Goal: Task Accomplishment & Management: Use online tool/utility

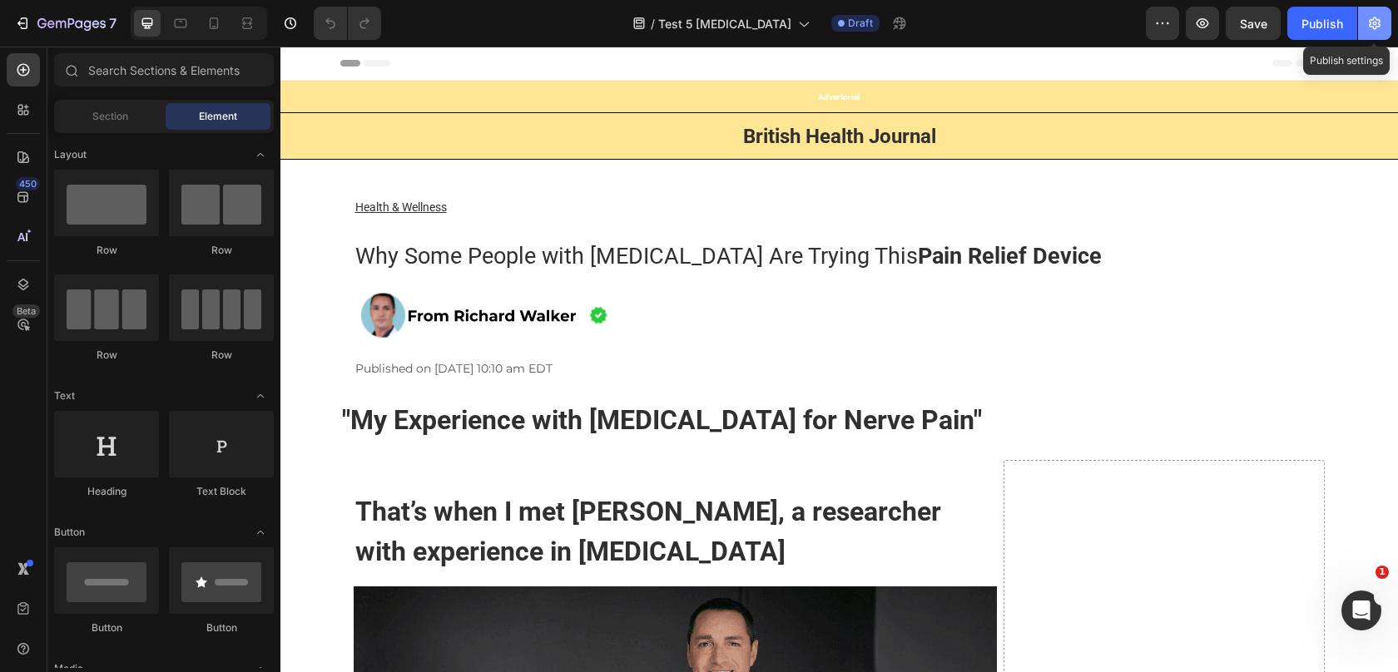
click at [1378, 19] on icon "button" at bounding box center [1375, 23] width 12 height 12
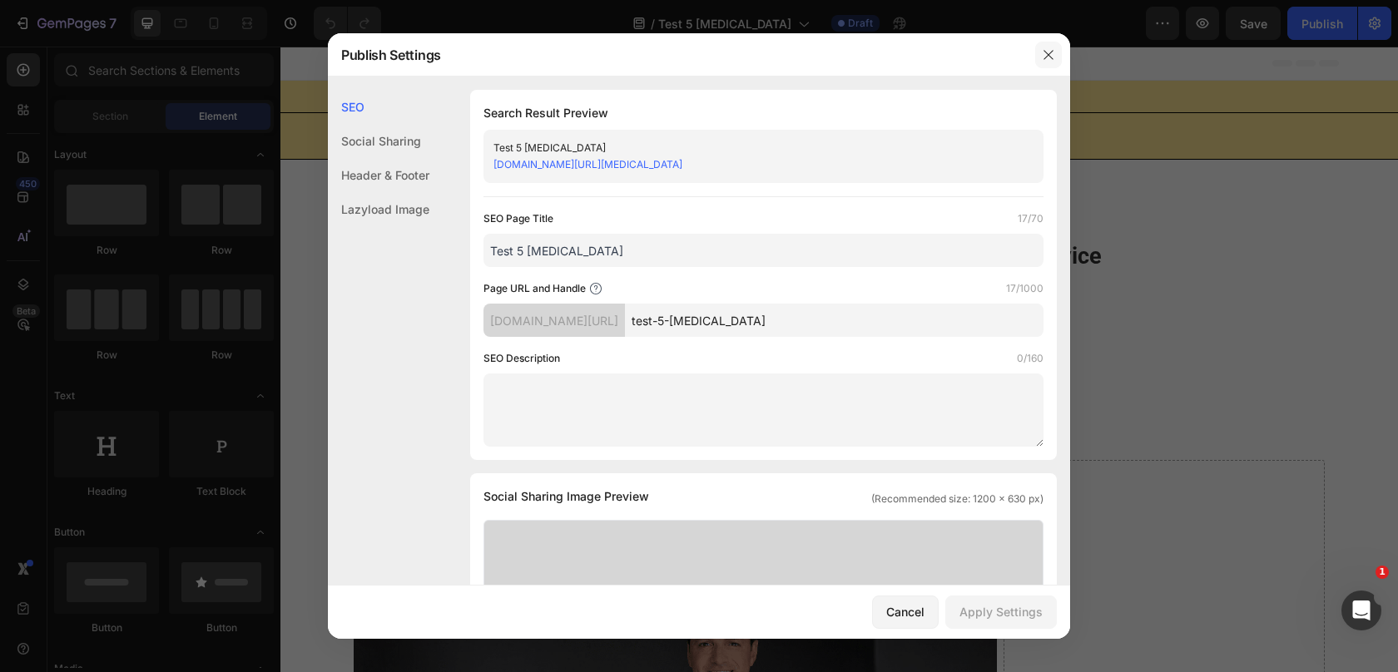
click at [1049, 44] on button "button" at bounding box center [1048, 55] width 27 height 27
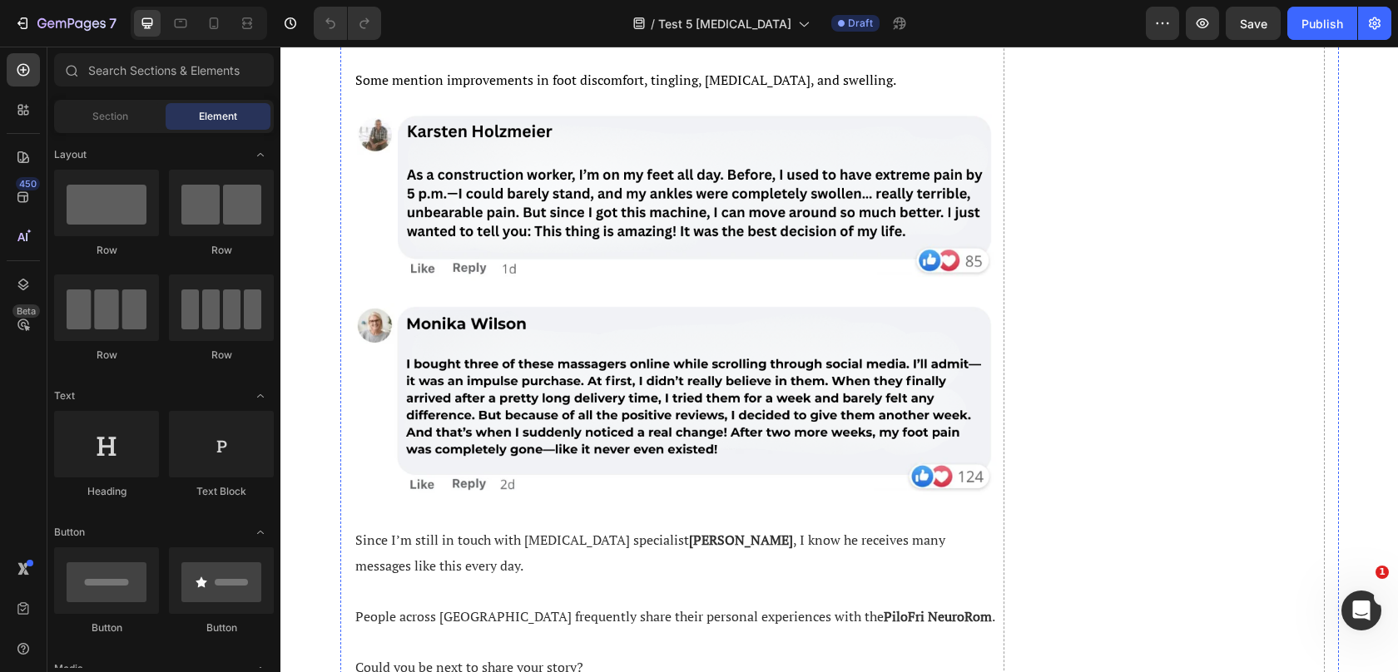
scroll to position [4570, 0]
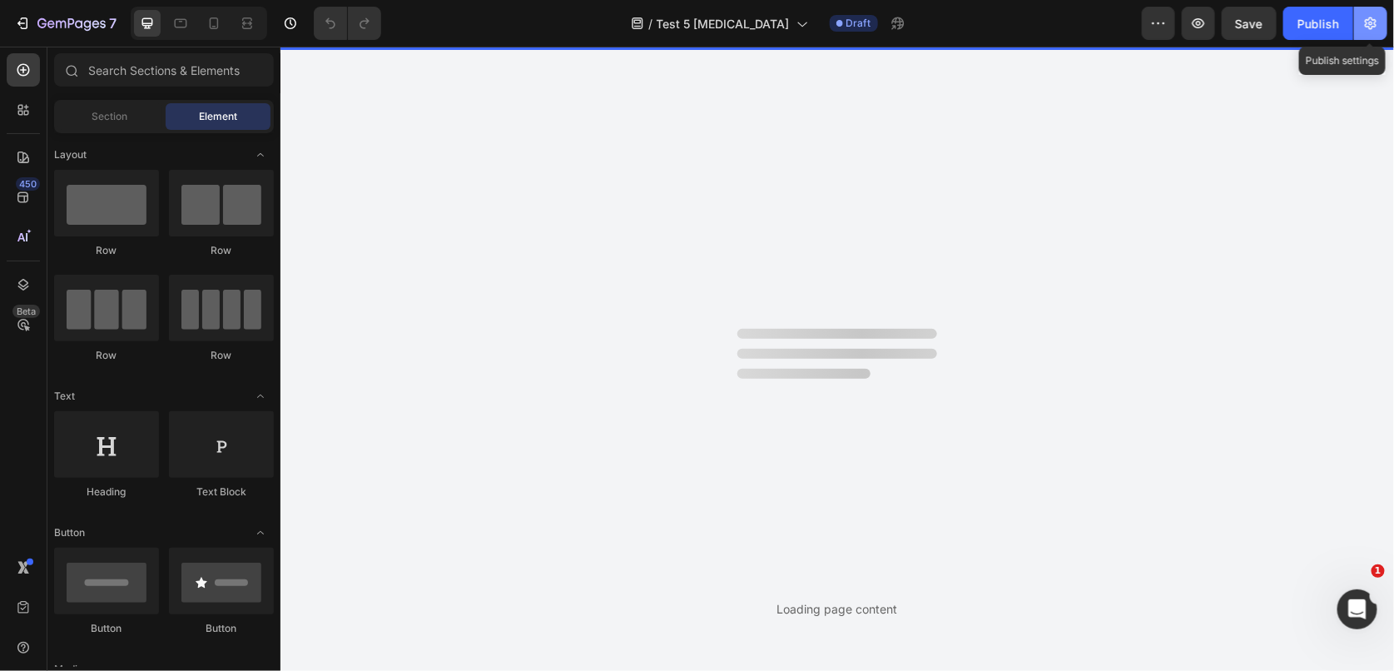
click at [1371, 32] on button "button" at bounding box center [1370, 23] width 33 height 33
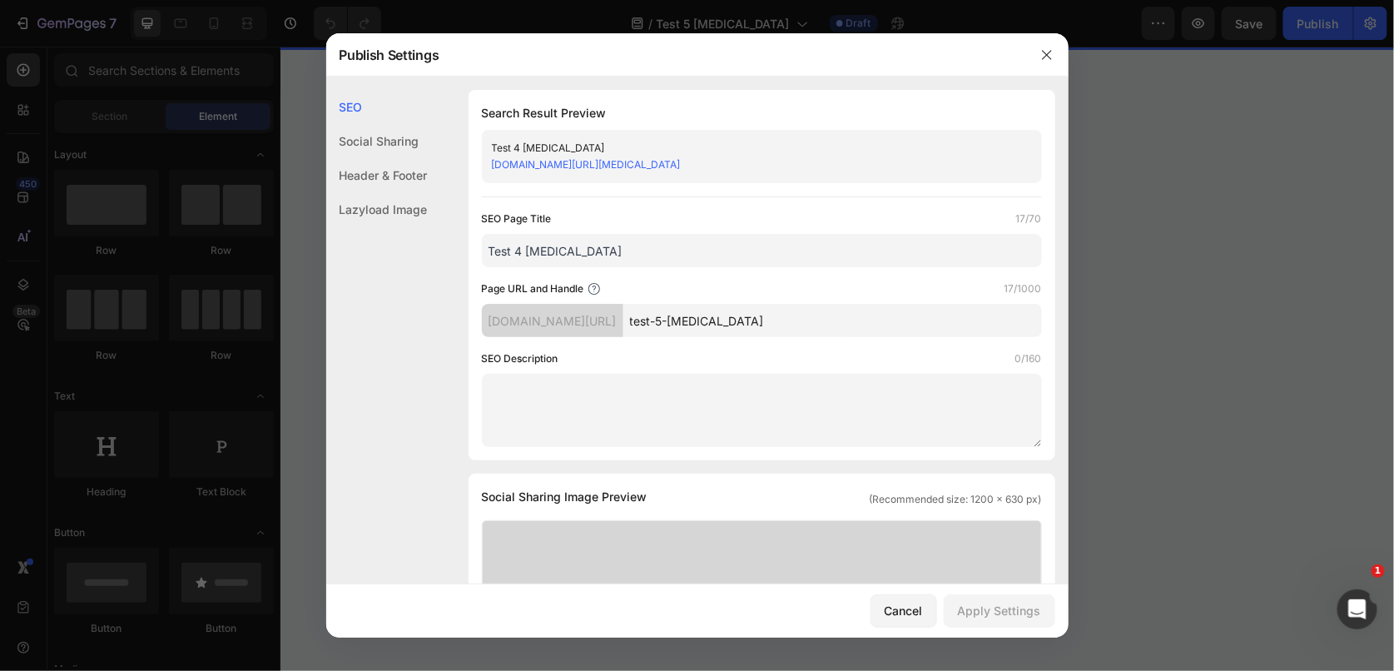
drag, startPoint x: 727, startPoint y: 320, endPoint x: 641, endPoint y: 318, distance: 86.6
click at [641, 318] on div "0t0mdv-eg.myshopify.com/pages/ test-5-neuropathy" at bounding box center [762, 320] width 560 height 33
click at [794, 315] on input "neuropathy" at bounding box center [832, 320] width 419 height 33
type input "neuropathy-science"
click at [976, 595] on button "Apply Settings" at bounding box center [1000, 610] width 112 height 33
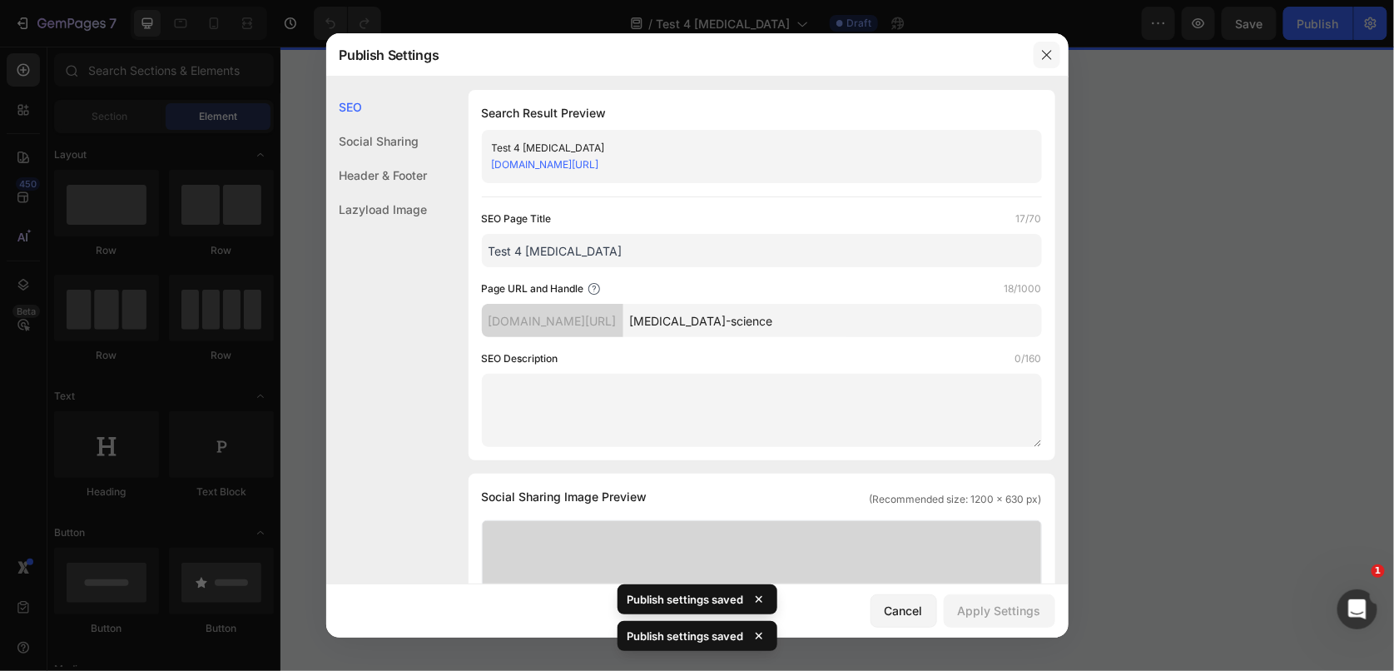
click at [1044, 58] on icon "button" at bounding box center [1046, 54] width 13 height 13
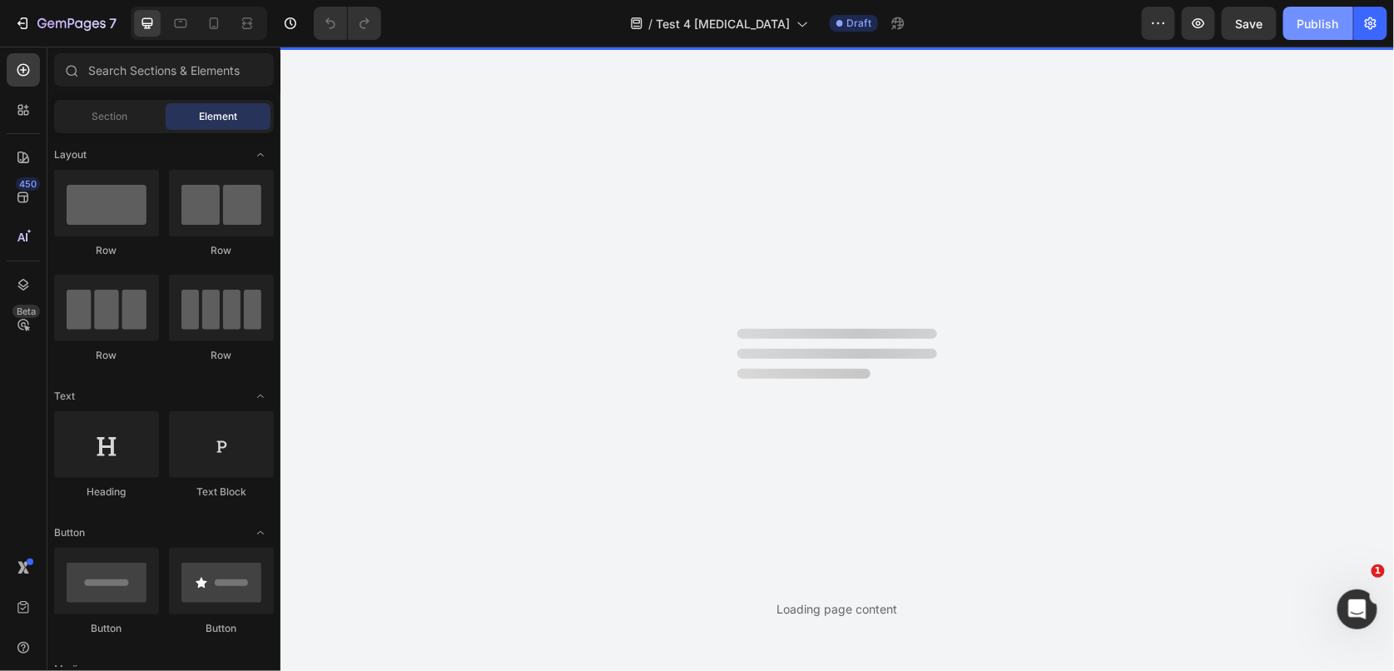
click at [1302, 15] on div "Publish" at bounding box center [1318, 23] width 42 height 17
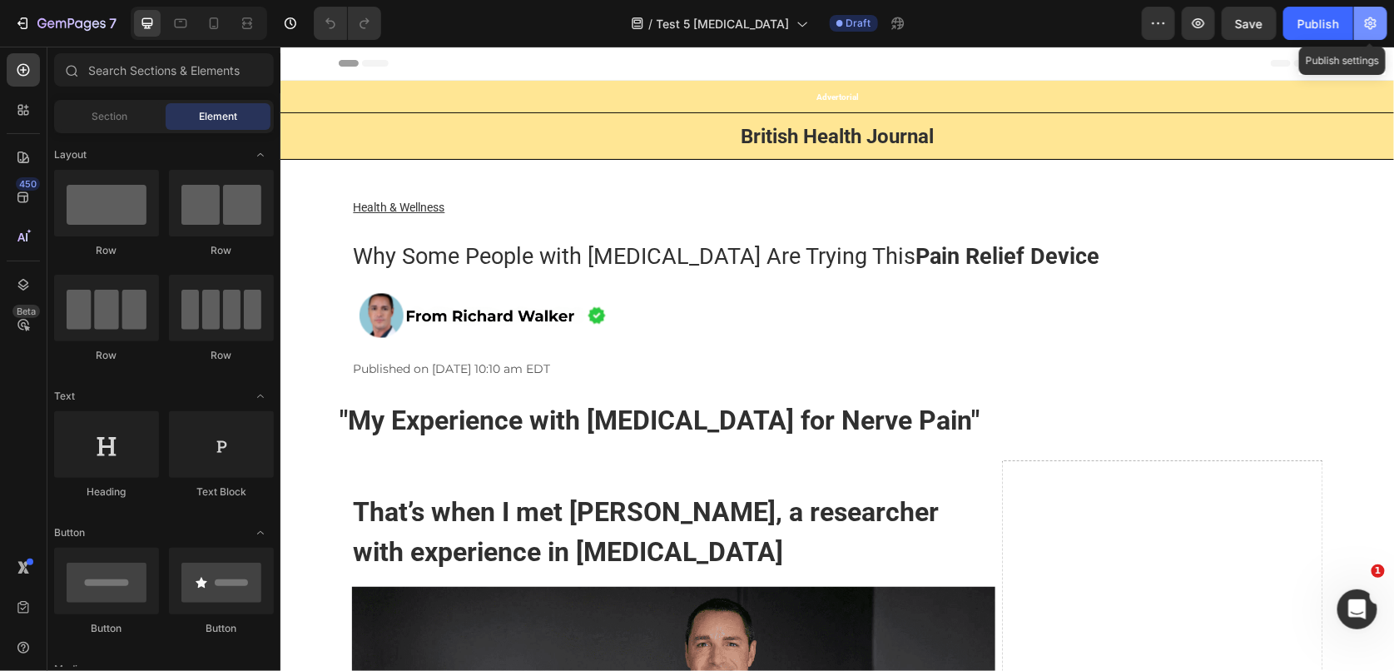
click at [1370, 30] on icon "button" at bounding box center [1370, 23] width 17 height 17
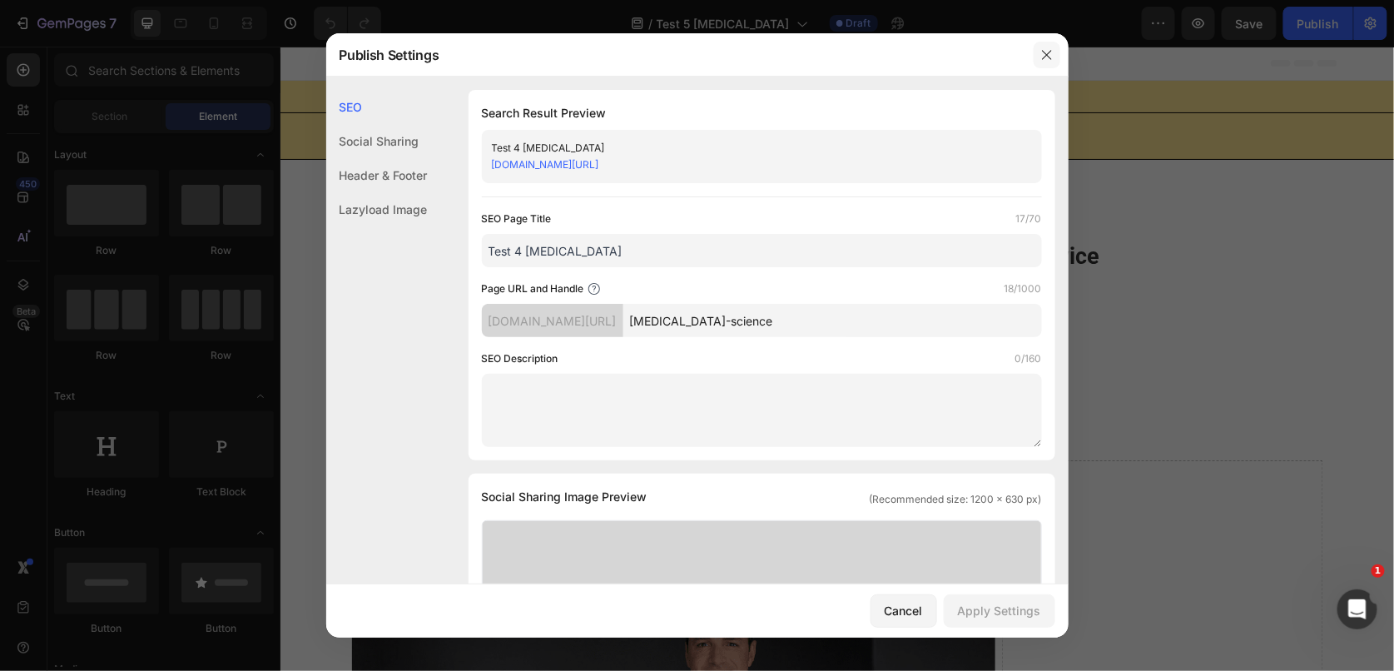
click at [1044, 61] on icon "button" at bounding box center [1046, 54] width 13 height 13
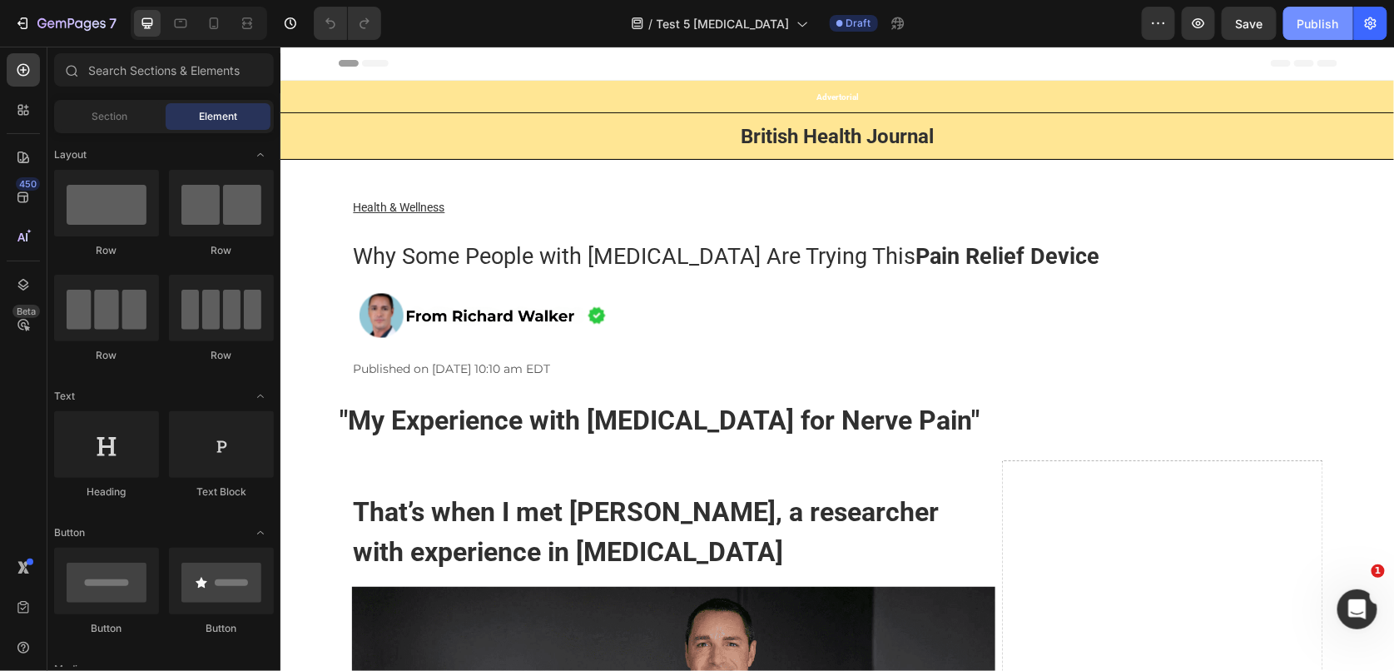
click at [1315, 34] on button "Publish" at bounding box center [1318, 23] width 70 height 33
click at [1250, 186] on p "Health & Wellness" at bounding box center [837, 203] width 969 height 49
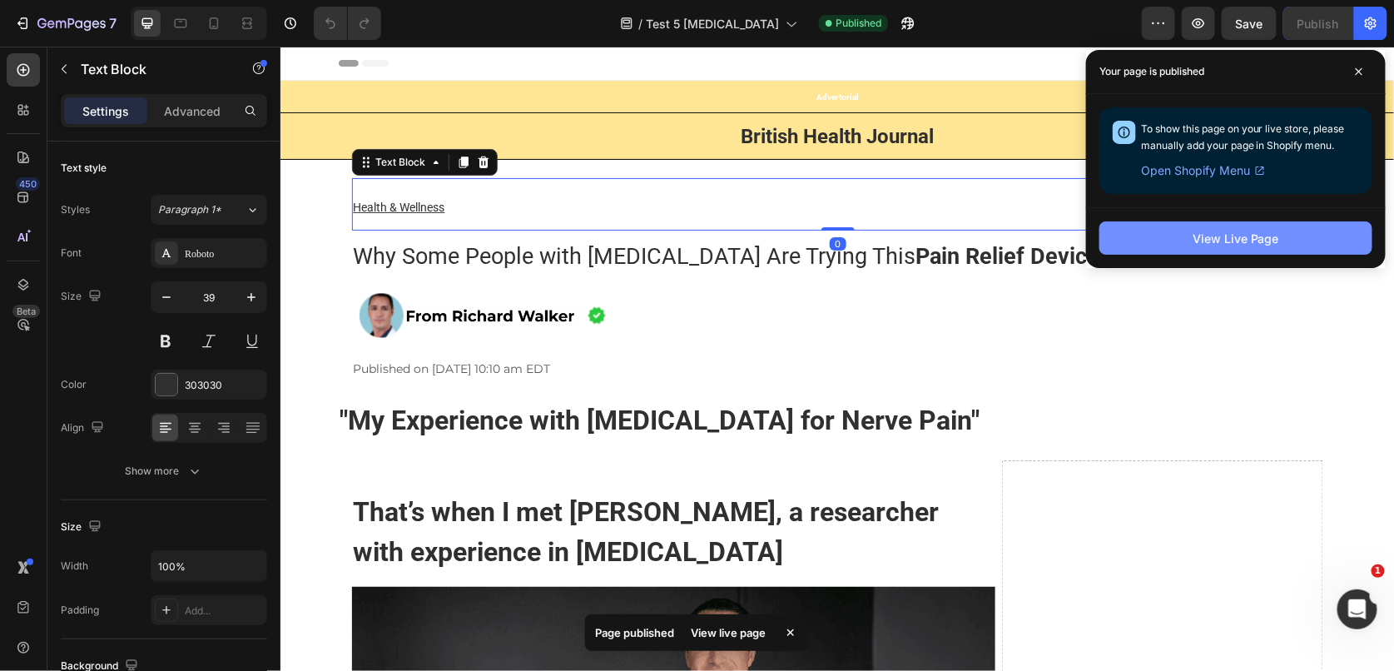
click at [1180, 241] on button "View Live Page" at bounding box center [1235, 237] width 273 height 33
